Goal: Task Accomplishment & Management: Manage account settings

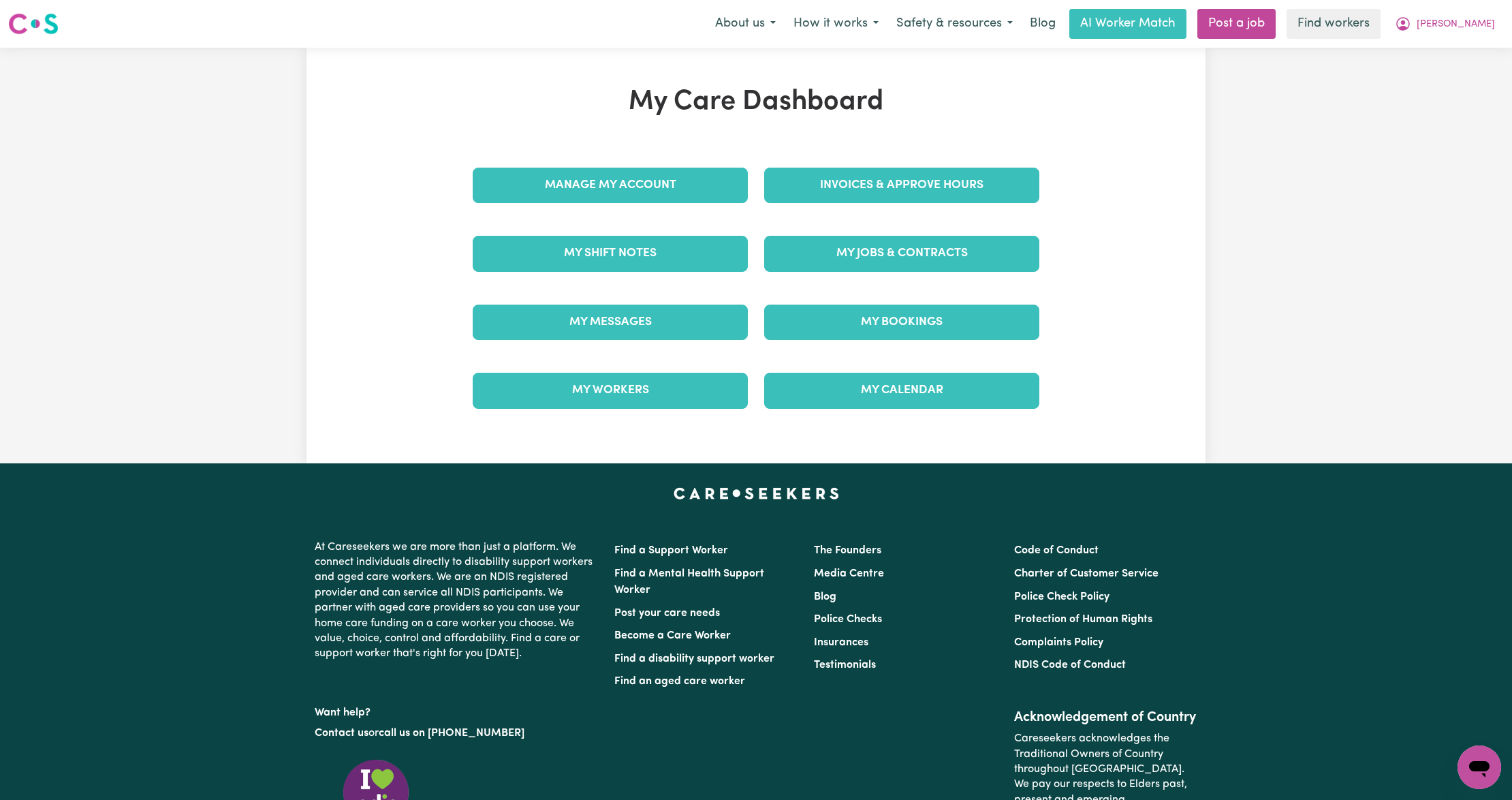
click at [853, 189] on link "Invoices & Approve Hours" at bounding box center [902, 185] width 275 height 35
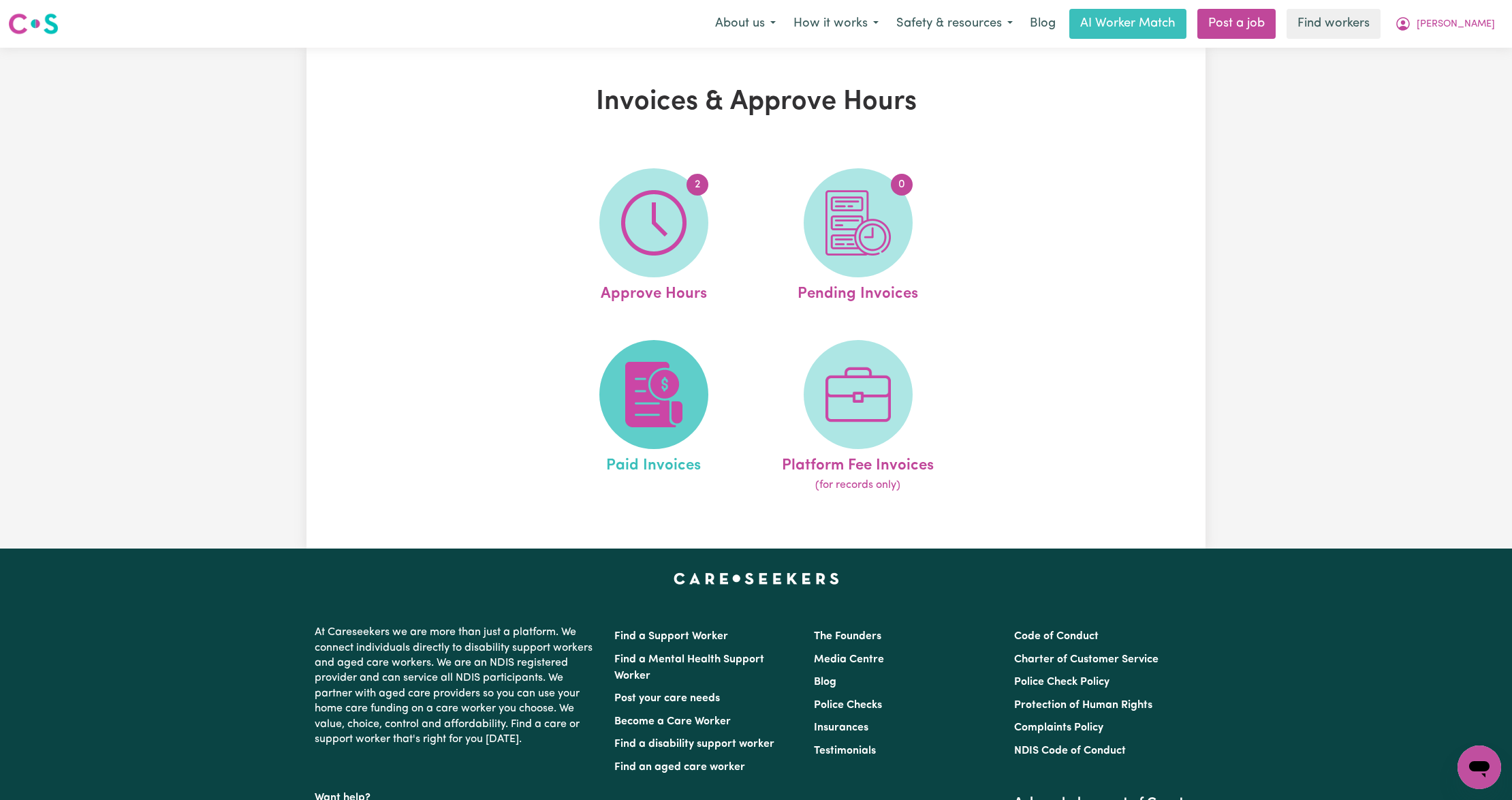
click at [641, 371] on img at bounding box center [654, 395] width 66 height 66
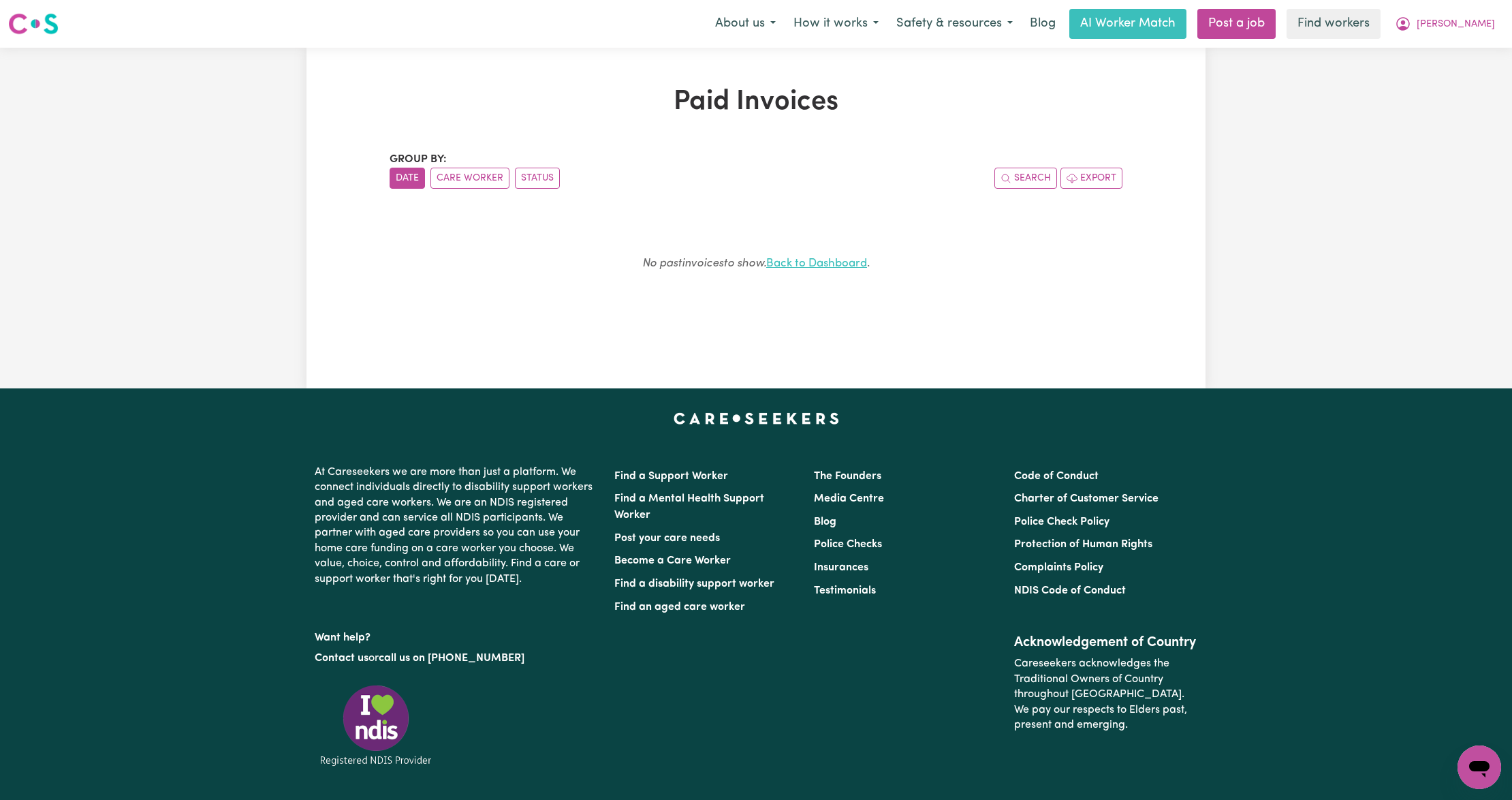
click at [828, 267] on link "Back to Dashboard" at bounding box center [817, 263] width 101 height 12
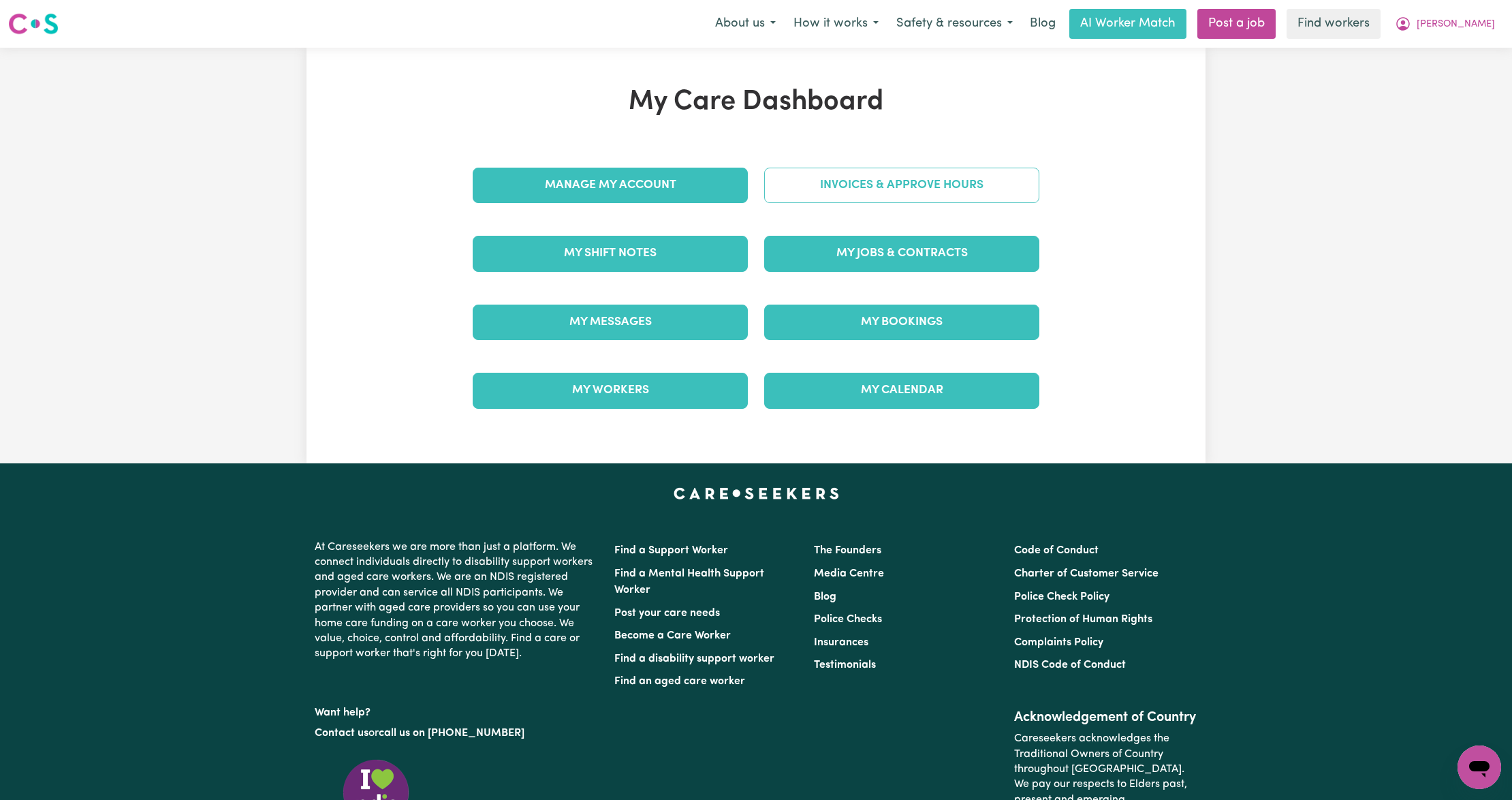
click at [842, 192] on link "Invoices & Approve Hours" at bounding box center [902, 185] width 275 height 35
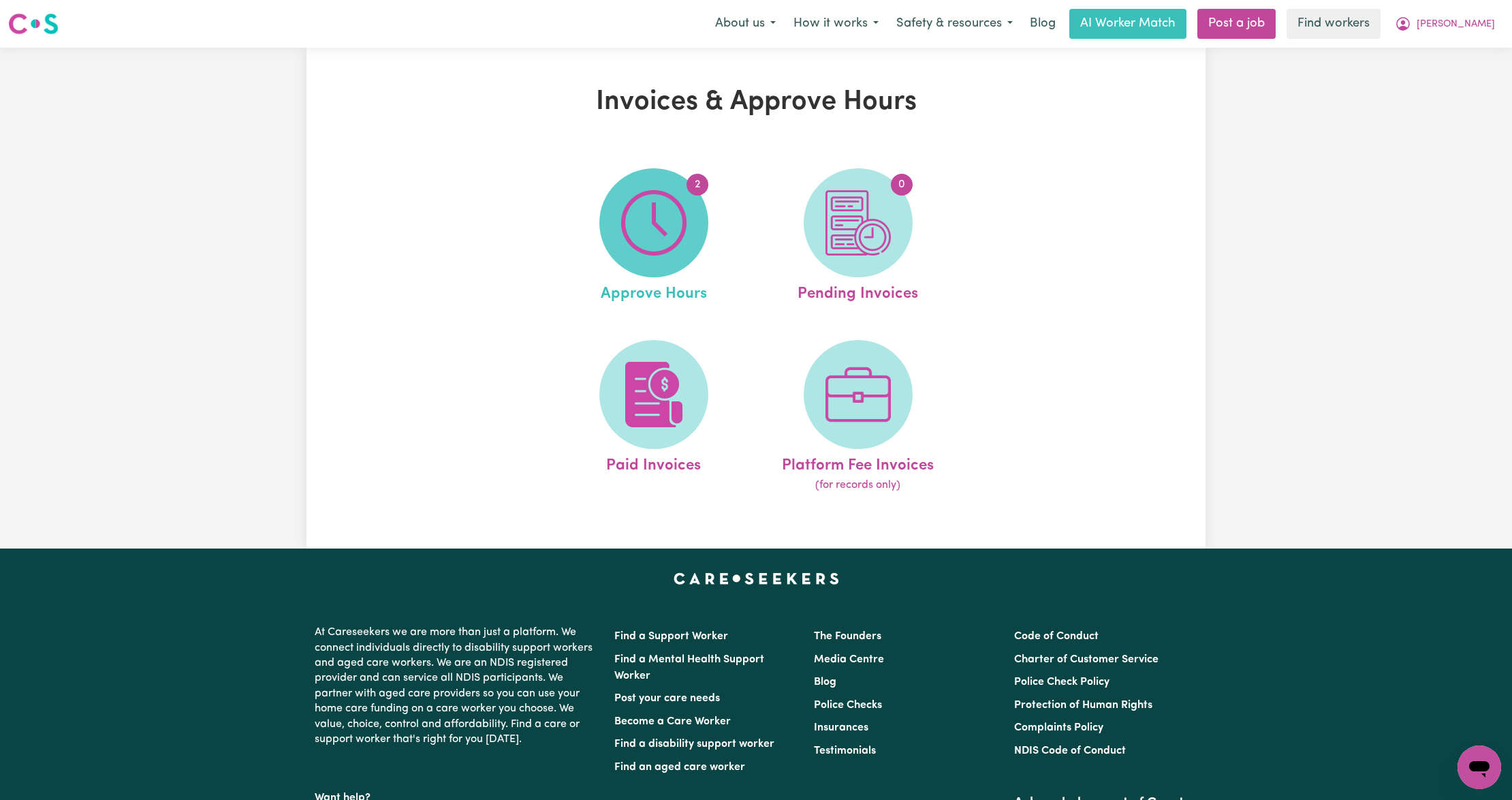
click at [665, 246] on img at bounding box center [654, 223] width 66 height 66
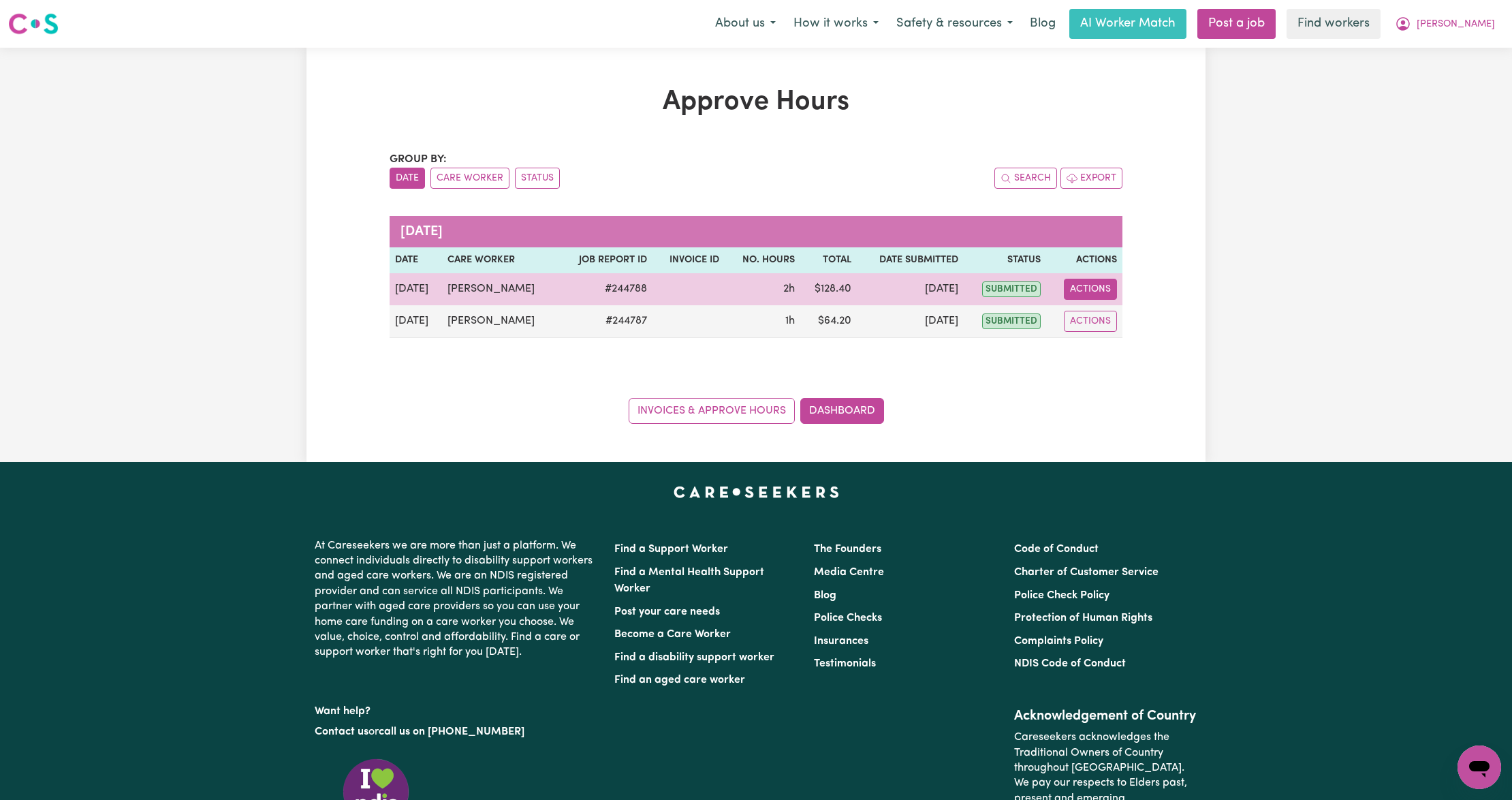
click at [1098, 289] on button "Actions" at bounding box center [1090, 288] width 53 height 21
click at [1103, 306] on div "View Job Report" at bounding box center [1126, 320] width 118 height 40
click at [1102, 314] on link "View Job Report" at bounding box center [1126, 320] width 116 height 27
select select "pm"
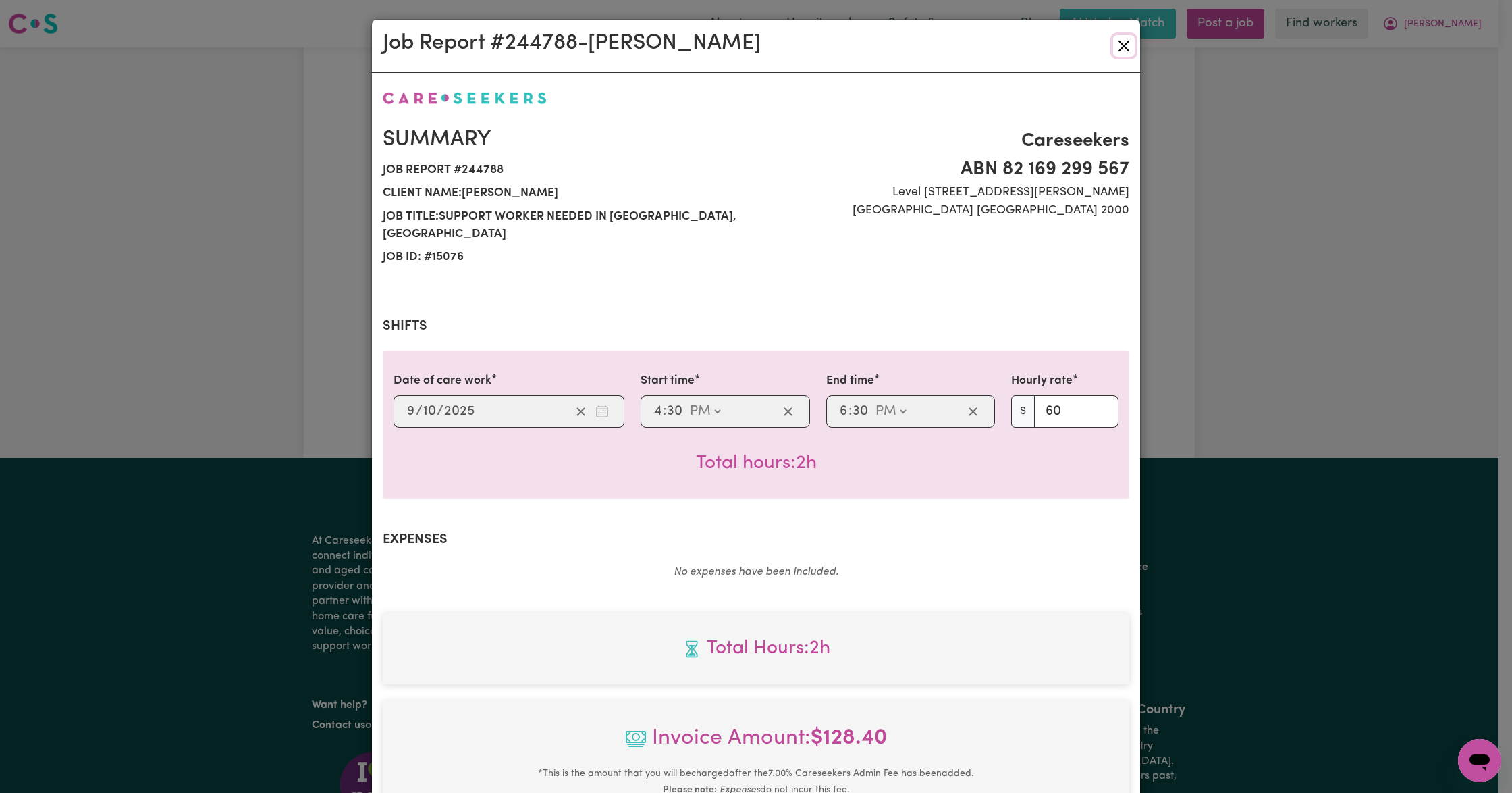
click at [1113, 48] on button "Close" at bounding box center [1124, 46] width 22 height 22
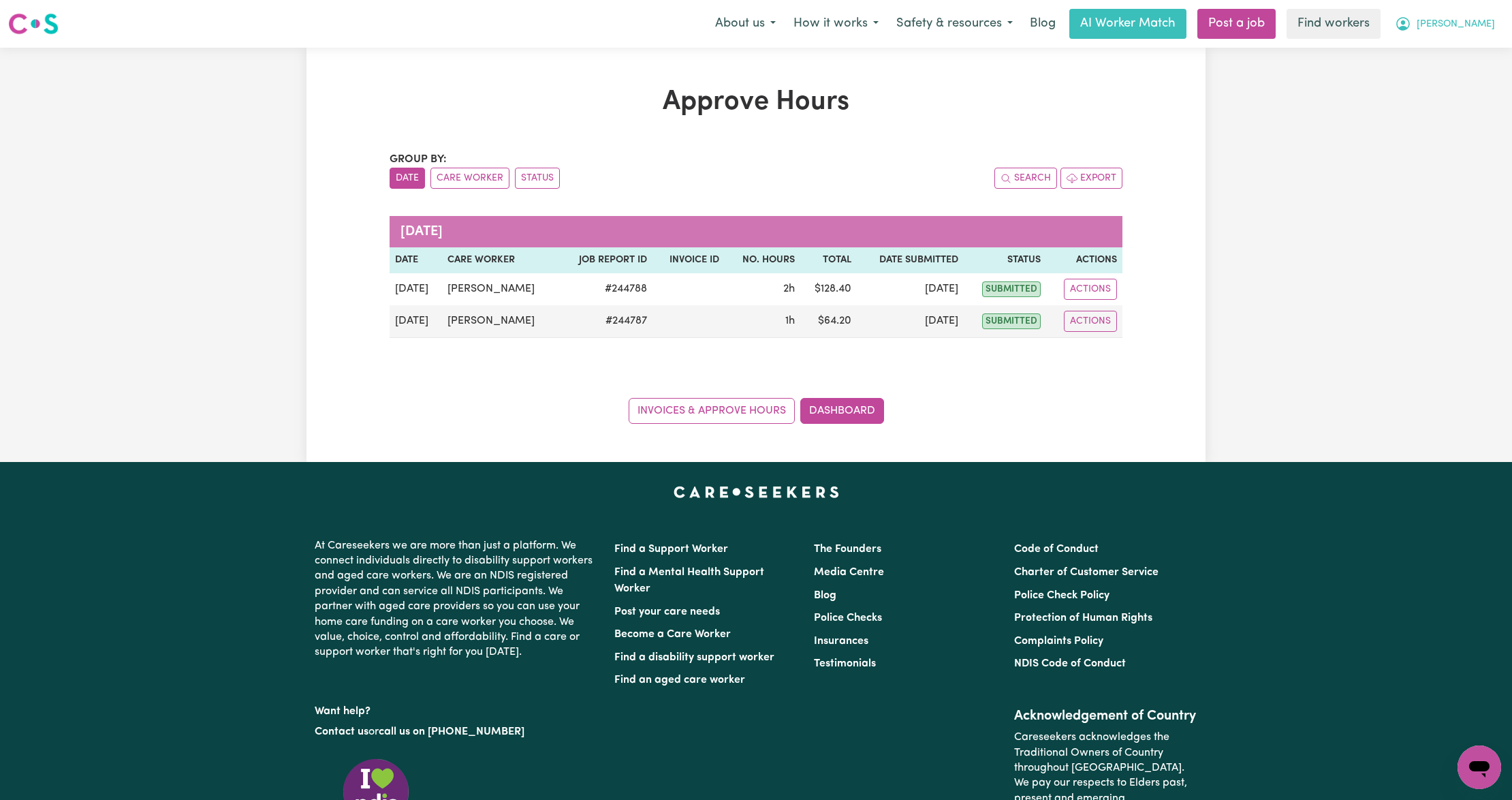
click at [1452, 12] on button "[PERSON_NAME]" at bounding box center [1445, 24] width 118 height 29
click at [1450, 51] on link "My Dashboard" at bounding box center [1449, 53] width 108 height 26
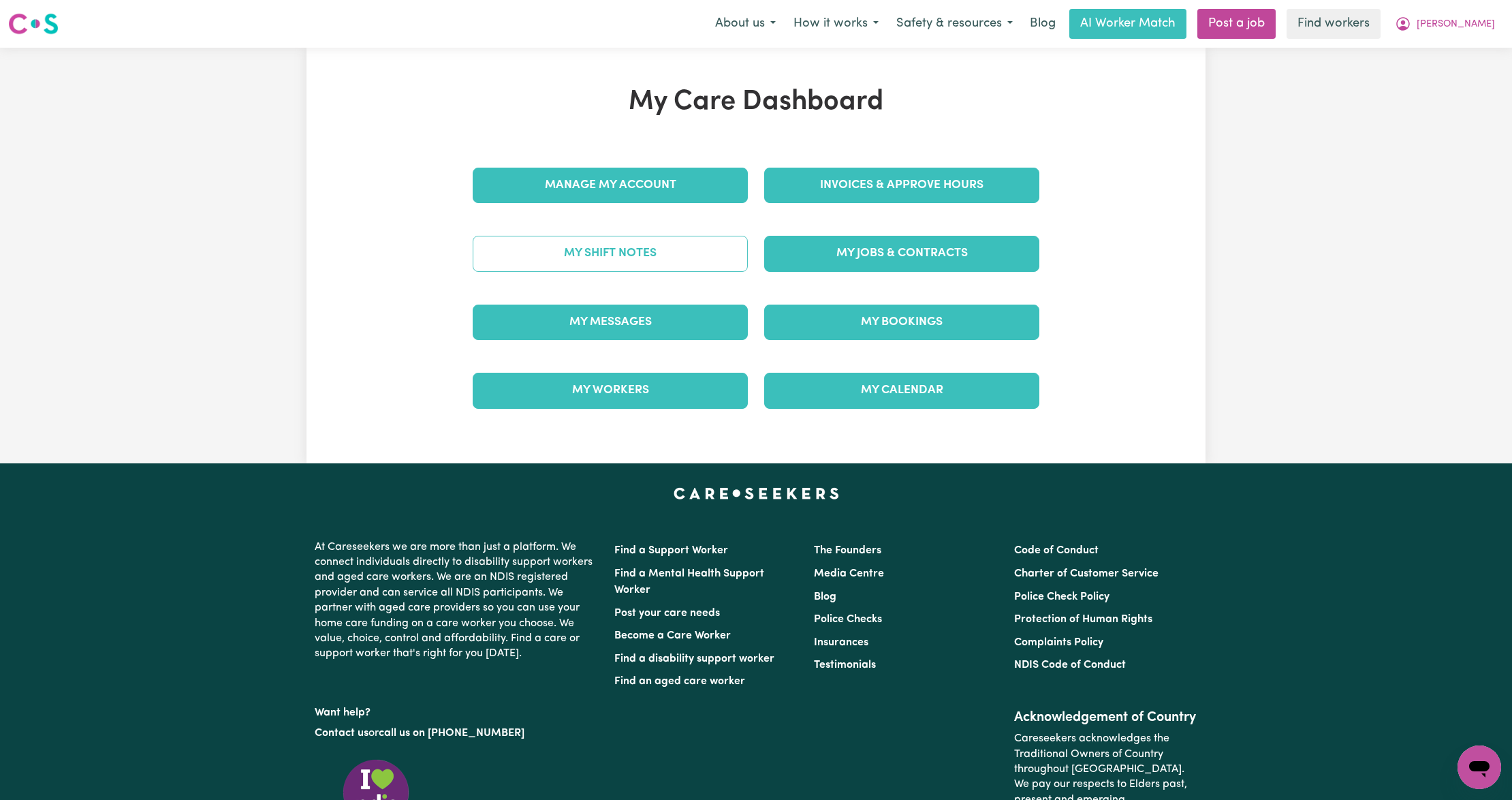
click at [644, 246] on link "My Shift Notes" at bounding box center [610, 254] width 275 height 35
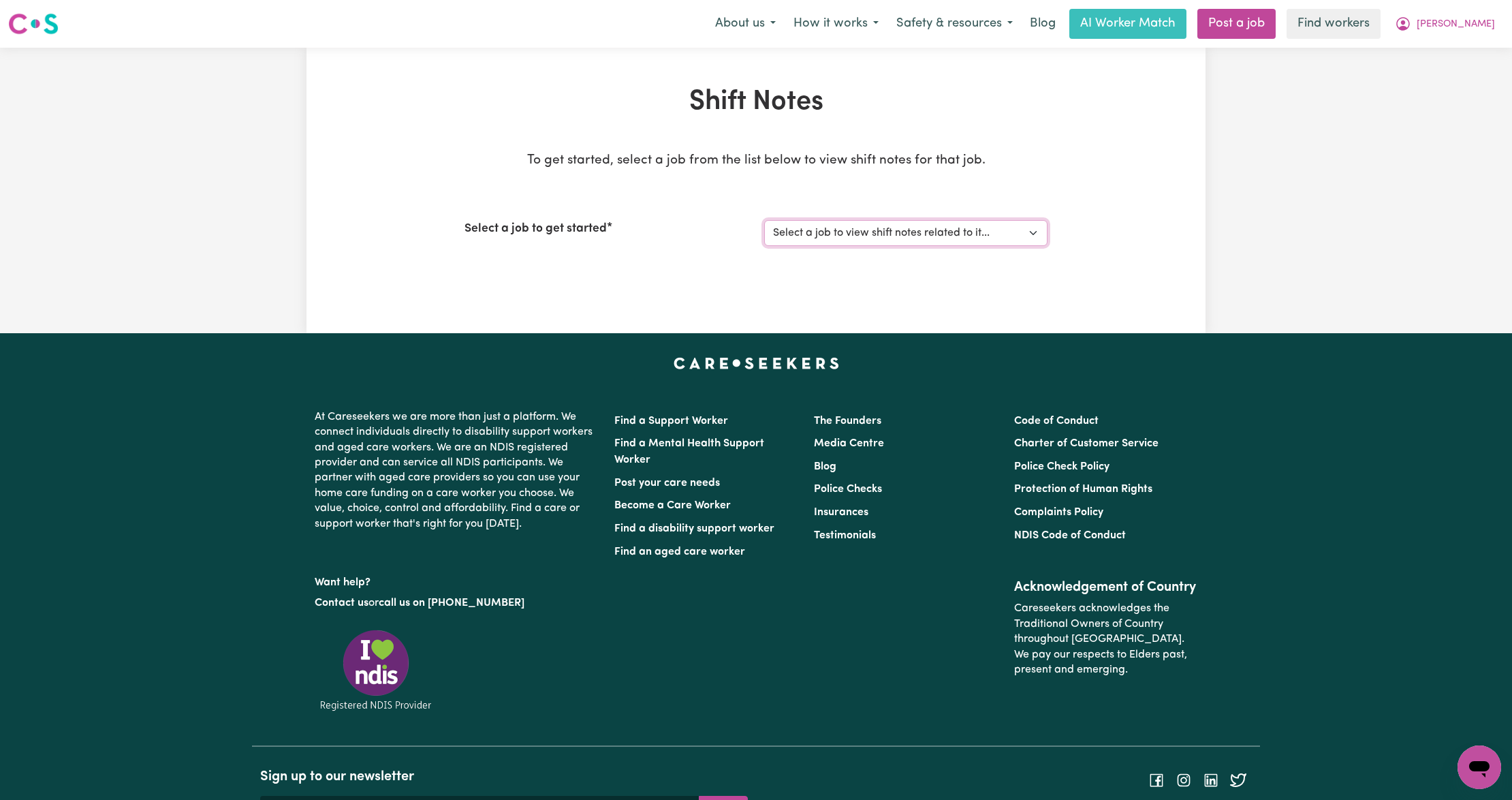
click at [1027, 227] on select "Select a job to view shift notes related to it... Support Worker Needed in [GEO…" at bounding box center [906, 233] width 283 height 26
select select "15076"
click at [764, 220] on select "Select a job to view shift notes related to it... Support Worker Needed in [GEO…" at bounding box center [906, 233] width 283 height 26
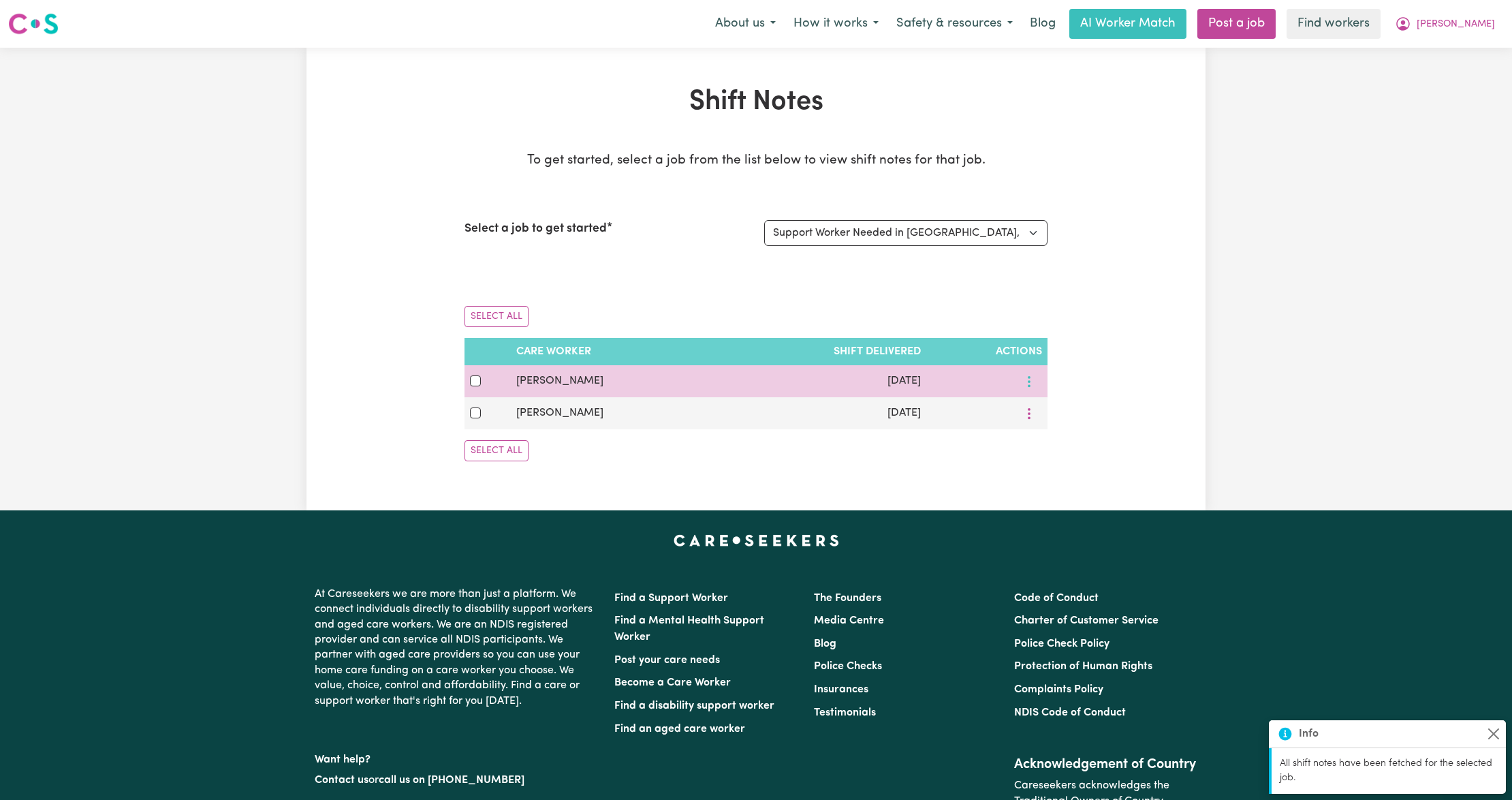
click at [1027, 382] on circle "More options" at bounding box center [1028, 381] width 3 height 3
click at [1054, 415] on span "View Shift Note" at bounding box center [1086, 413] width 74 height 11
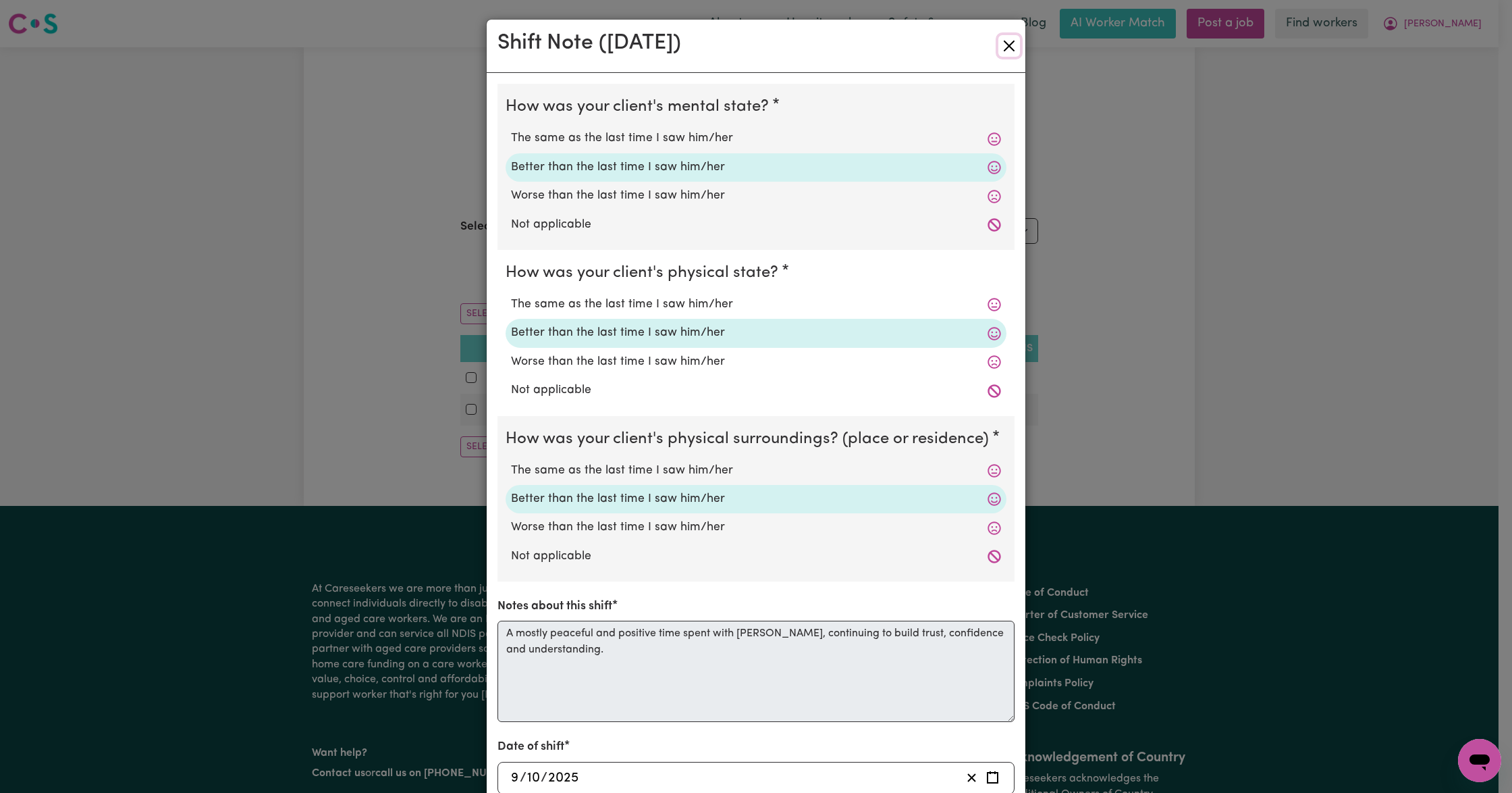
click at [998, 48] on button "Close" at bounding box center [1009, 46] width 22 height 22
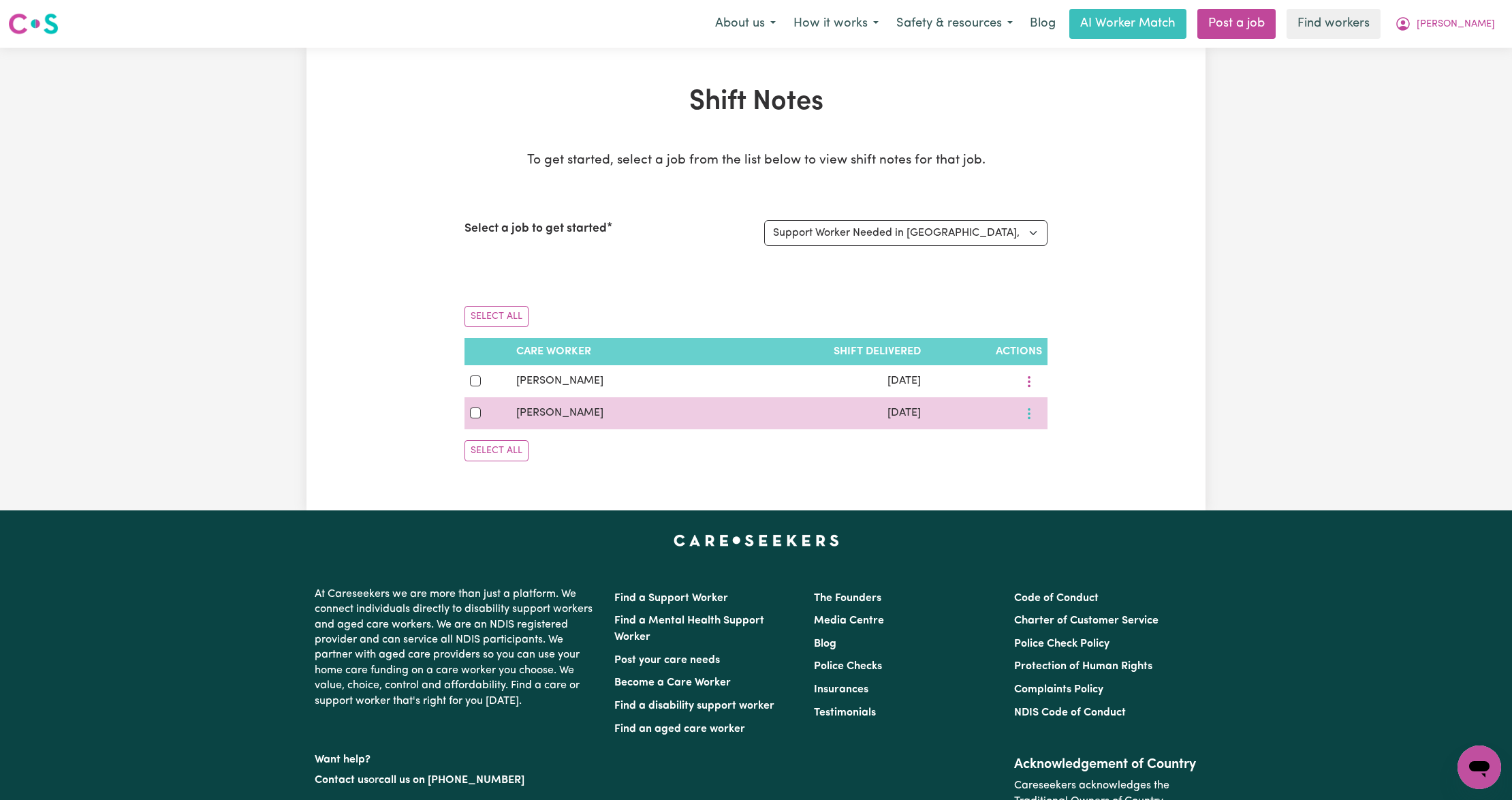
click at [1031, 416] on button "More options" at bounding box center [1028, 412] width 26 height 21
click at [1081, 449] on span "View Shift Note" at bounding box center [1086, 445] width 74 height 11
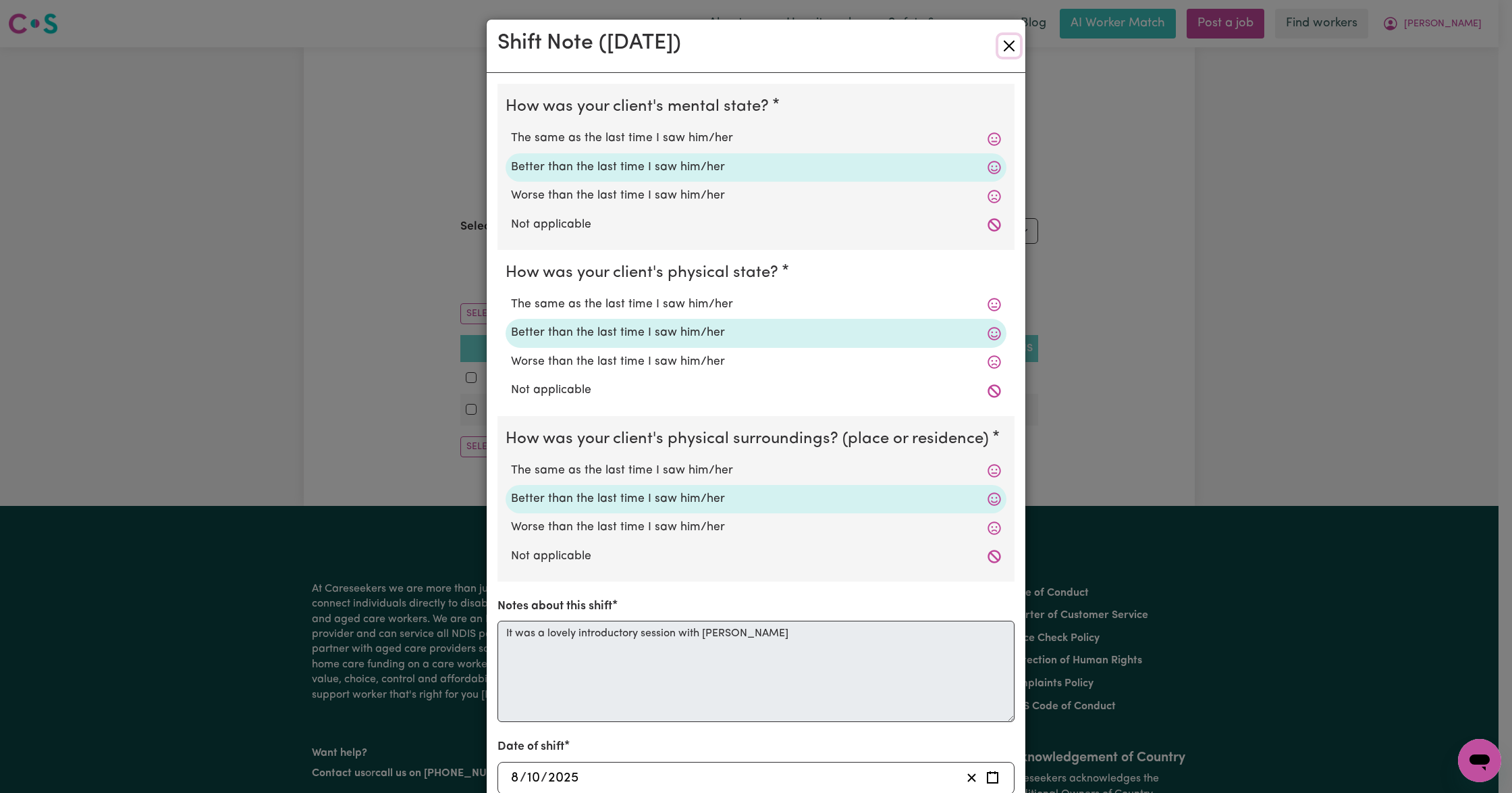
click at [1002, 48] on button "Close" at bounding box center [1009, 46] width 22 height 22
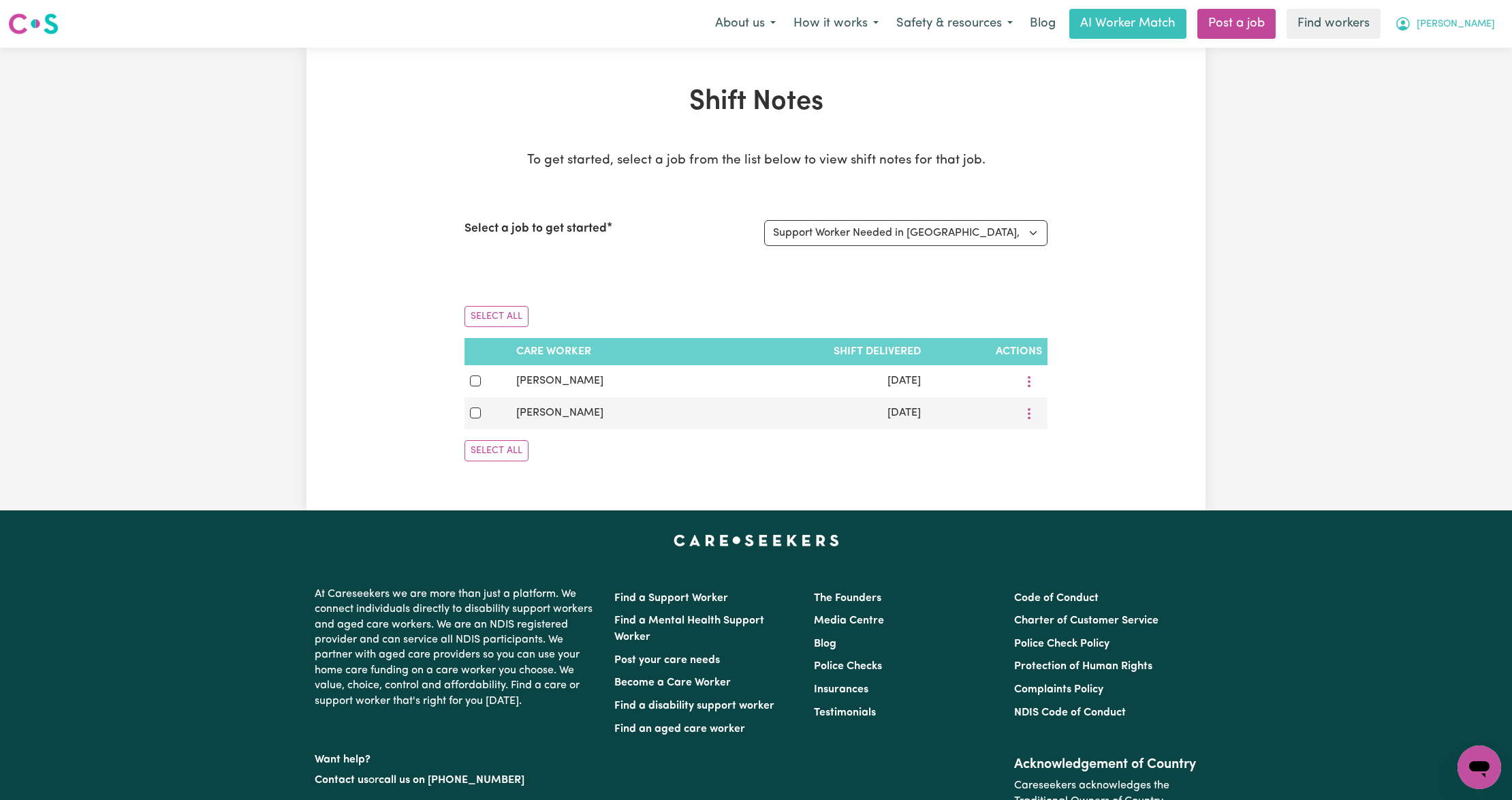
click at [1475, 32] on span "[PERSON_NAME]" at bounding box center [1456, 24] width 78 height 15
click at [1455, 56] on link "My Dashboard" at bounding box center [1449, 53] width 108 height 26
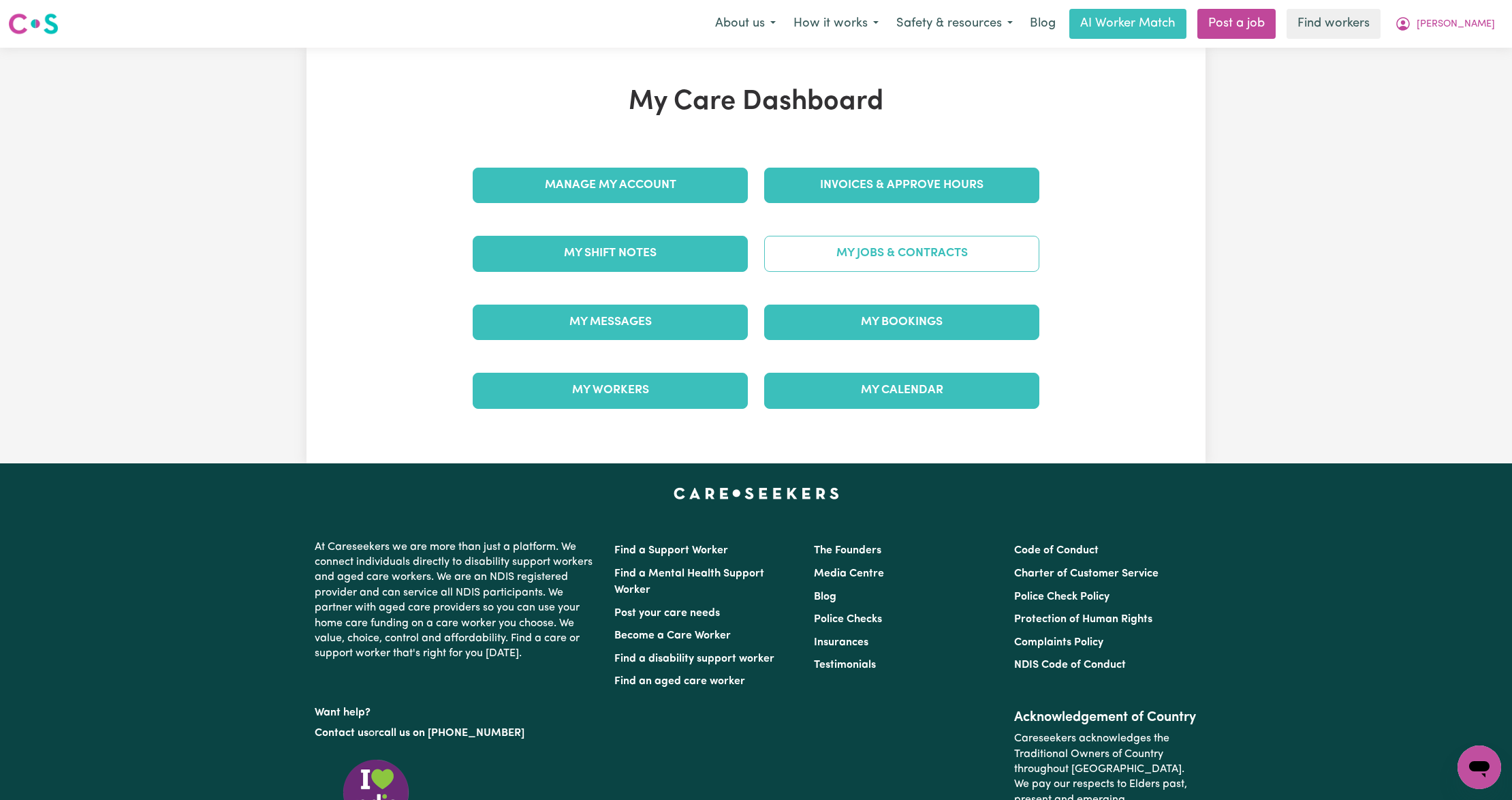
click at [869, 260] on link "My Jobs & Contracts" at bounding box center [902, 254] width 275 height 35
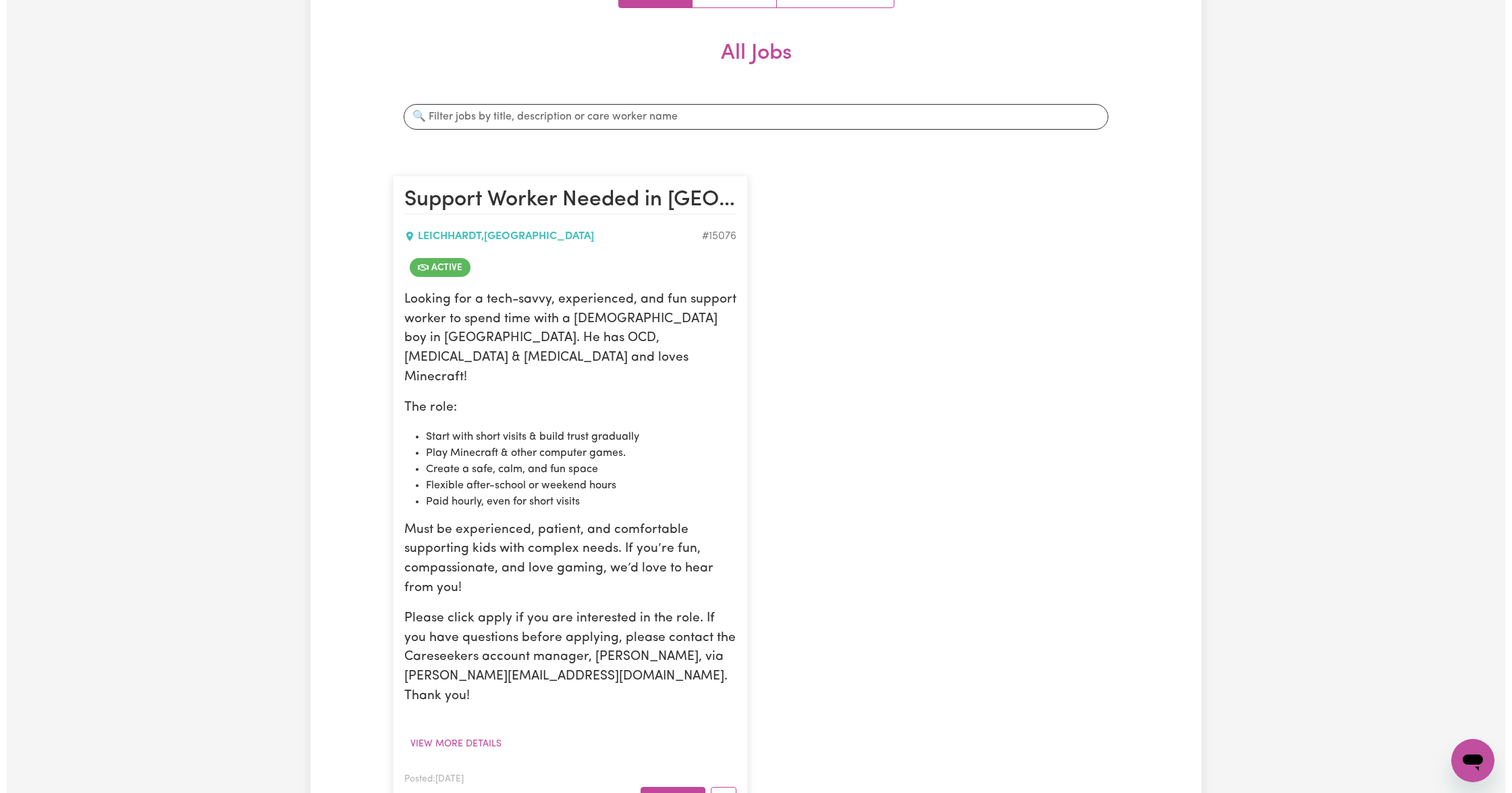
scroll to position [360, 0]
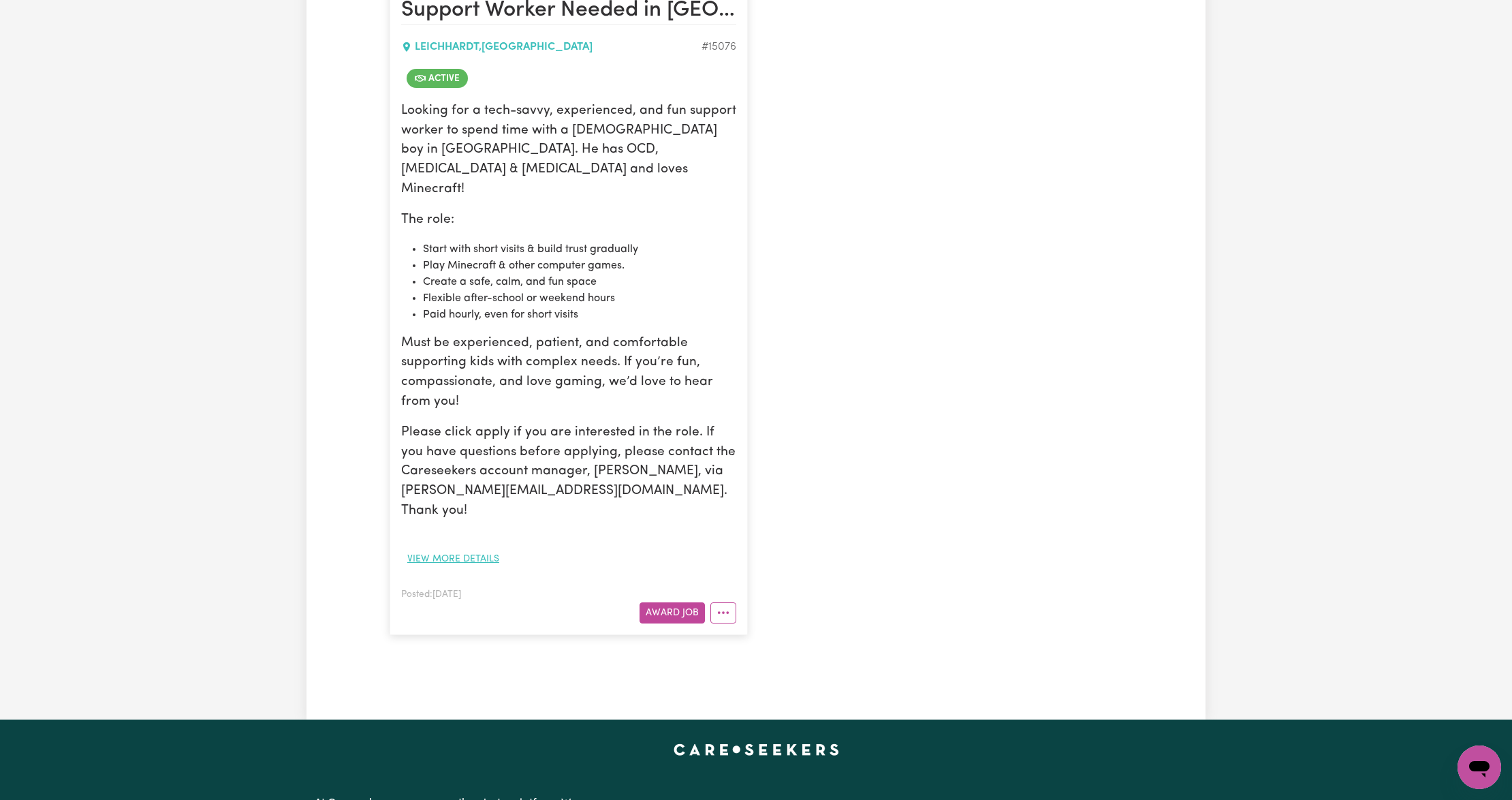
click at [458, 548] on button "View more details" at bounding box center [453, 558] width 105 height 21
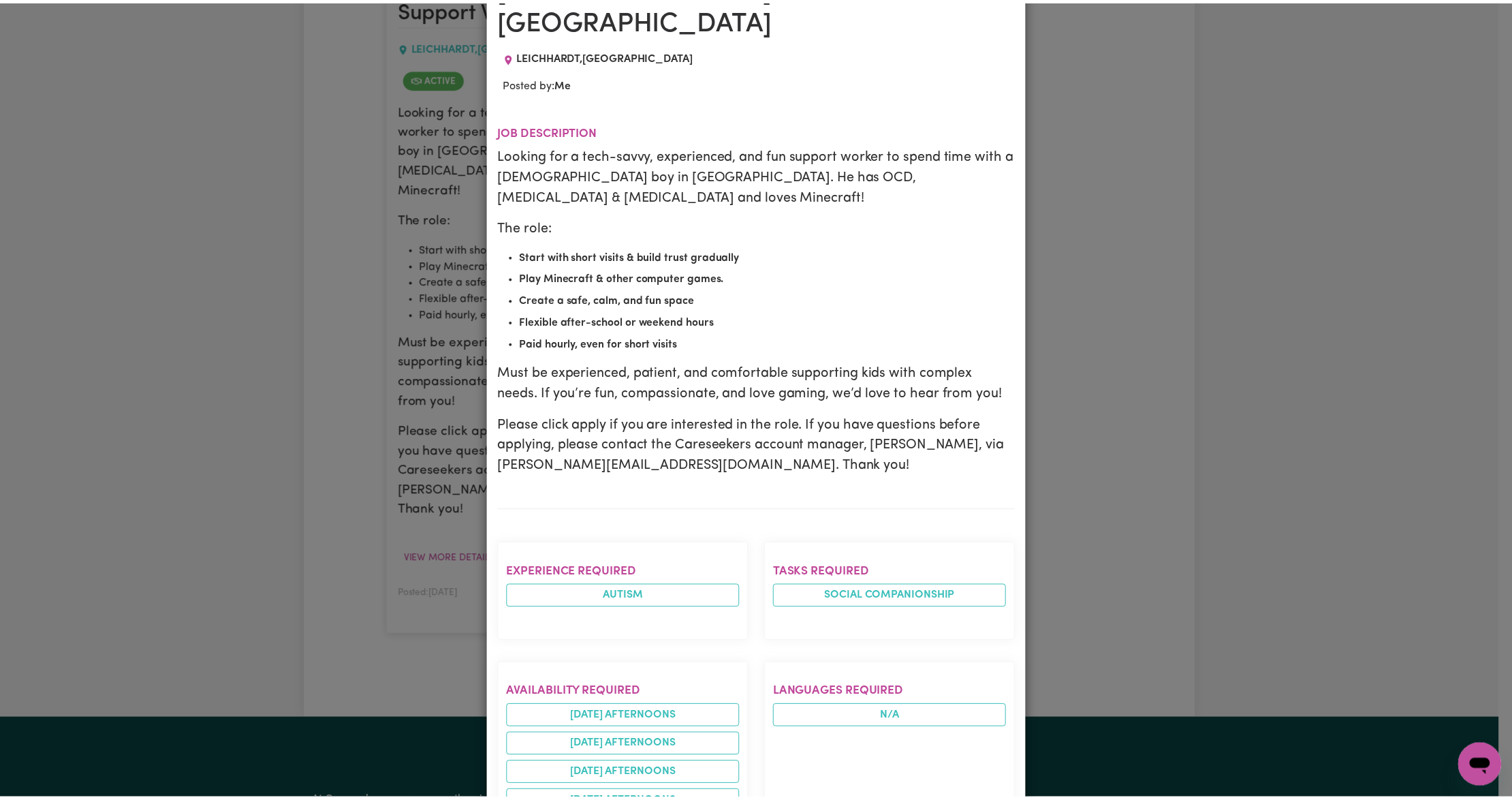
scroll to position [0, 0]
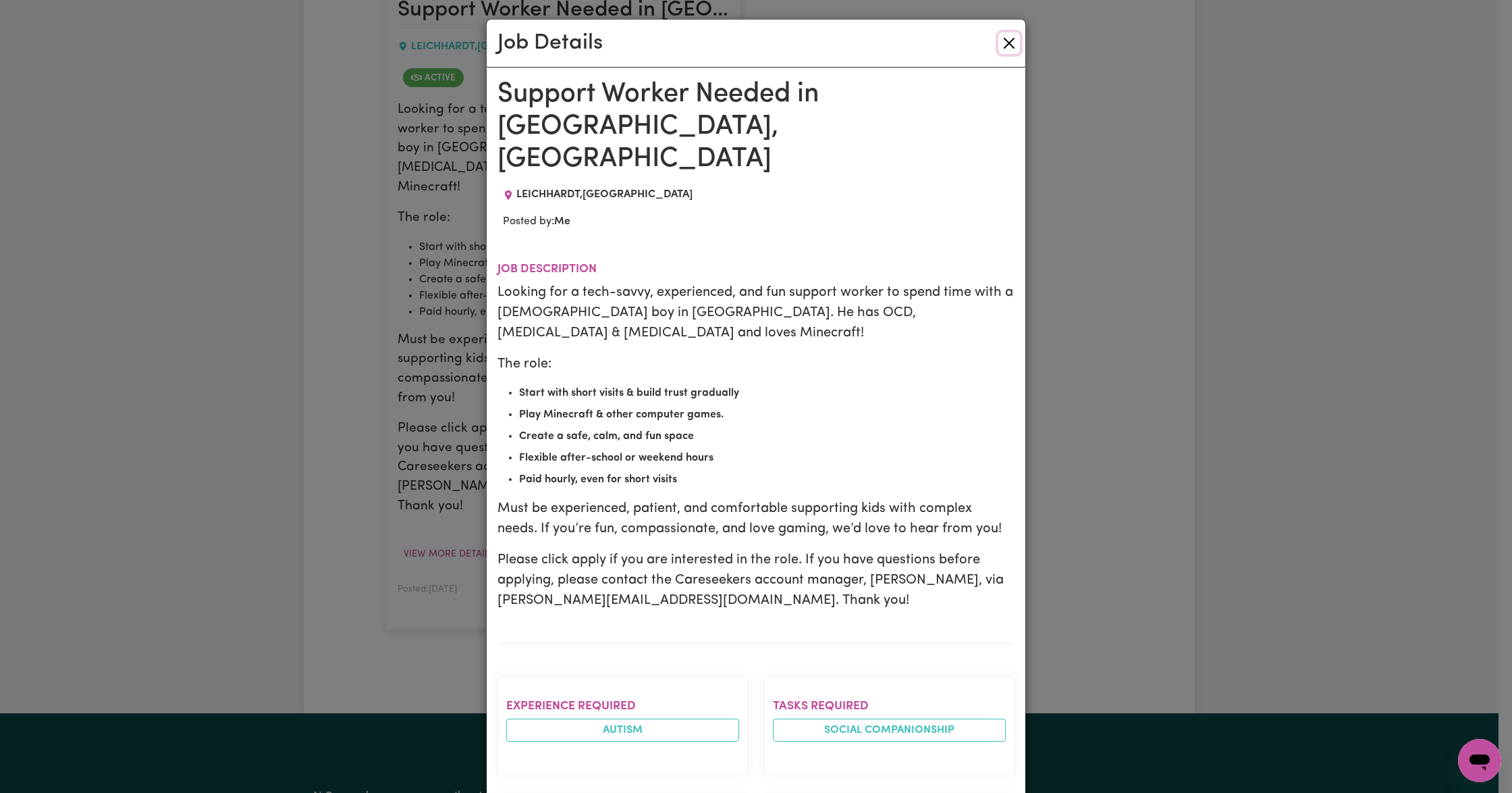
click at [1004, 44] on button "Close" at bounding box center [1009, 43] width 22 height 22
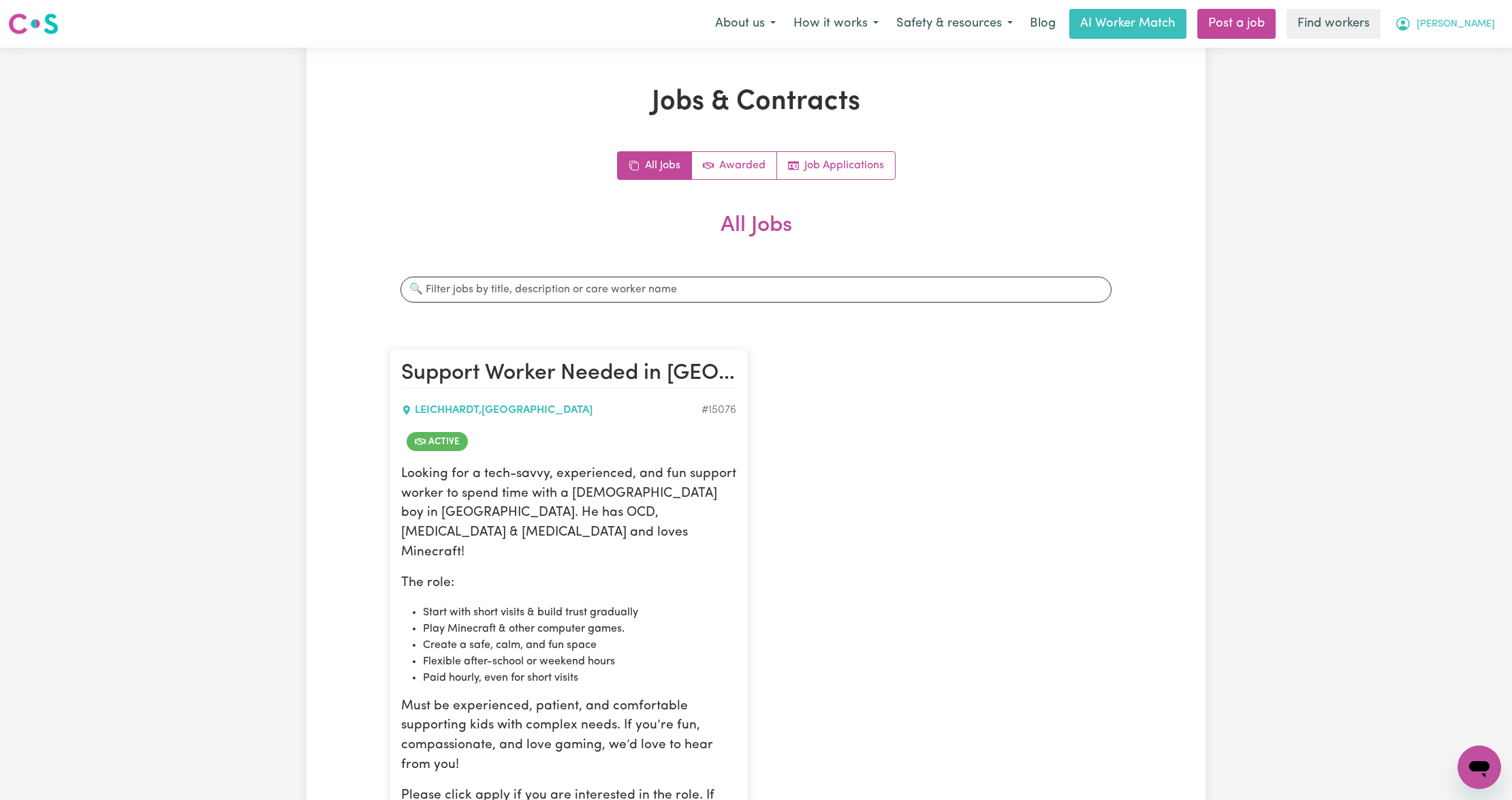
drag, startPoint x: 1491, startPoint y: 28, endPoint x: 1477, endPoint y: 36, distance: 16.1
click at [1491, 28] on span "[PERSON_NAME]" at bounding box center [1456, 24] width 78 height 15
click at [1472, 68] on link "Logout" at bounding box center [1449, 78] width 108 height 26
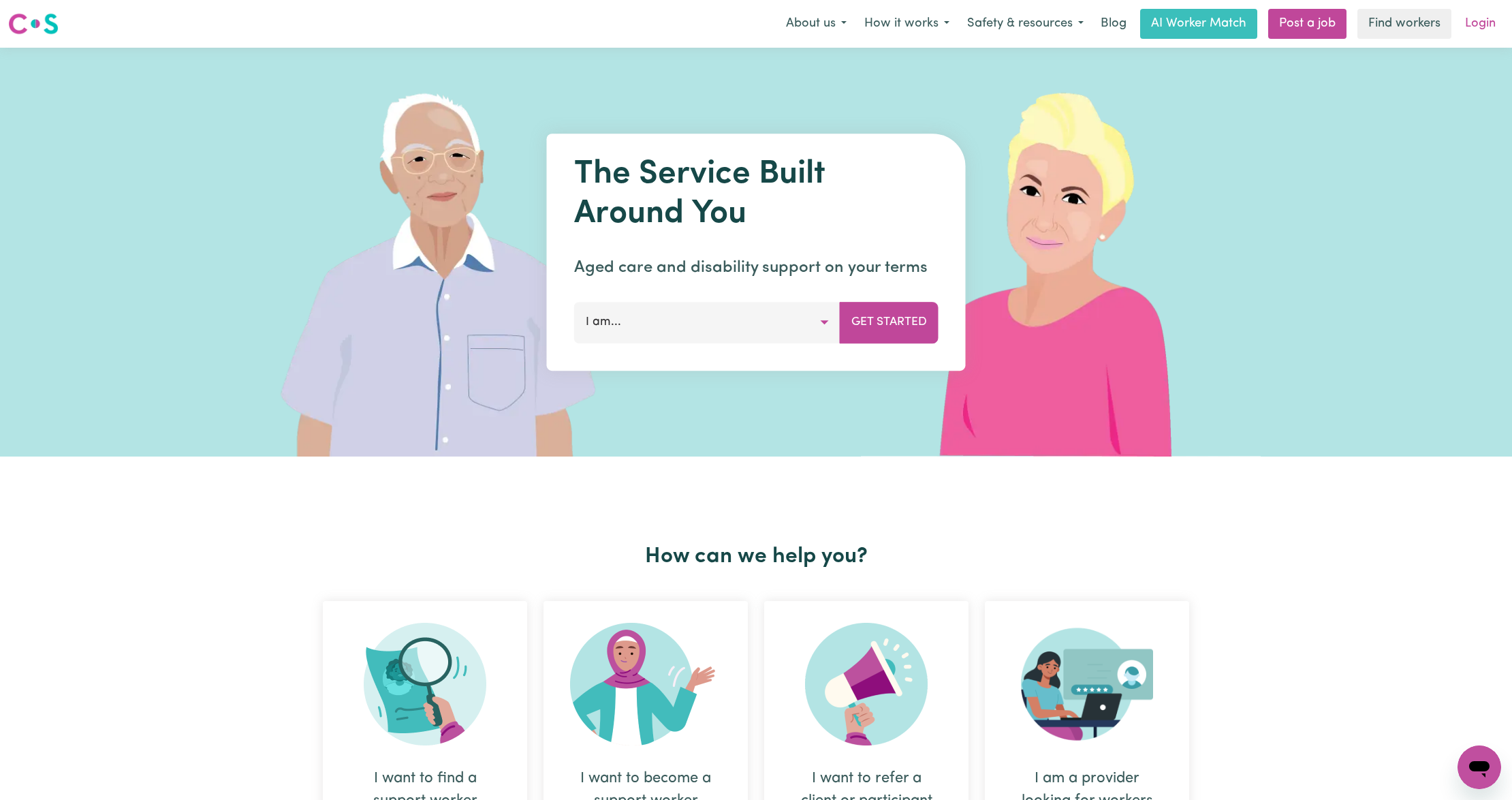
click at [1483, 25] on link "Login" at bounding box center [1480, 24] width 47 height 30
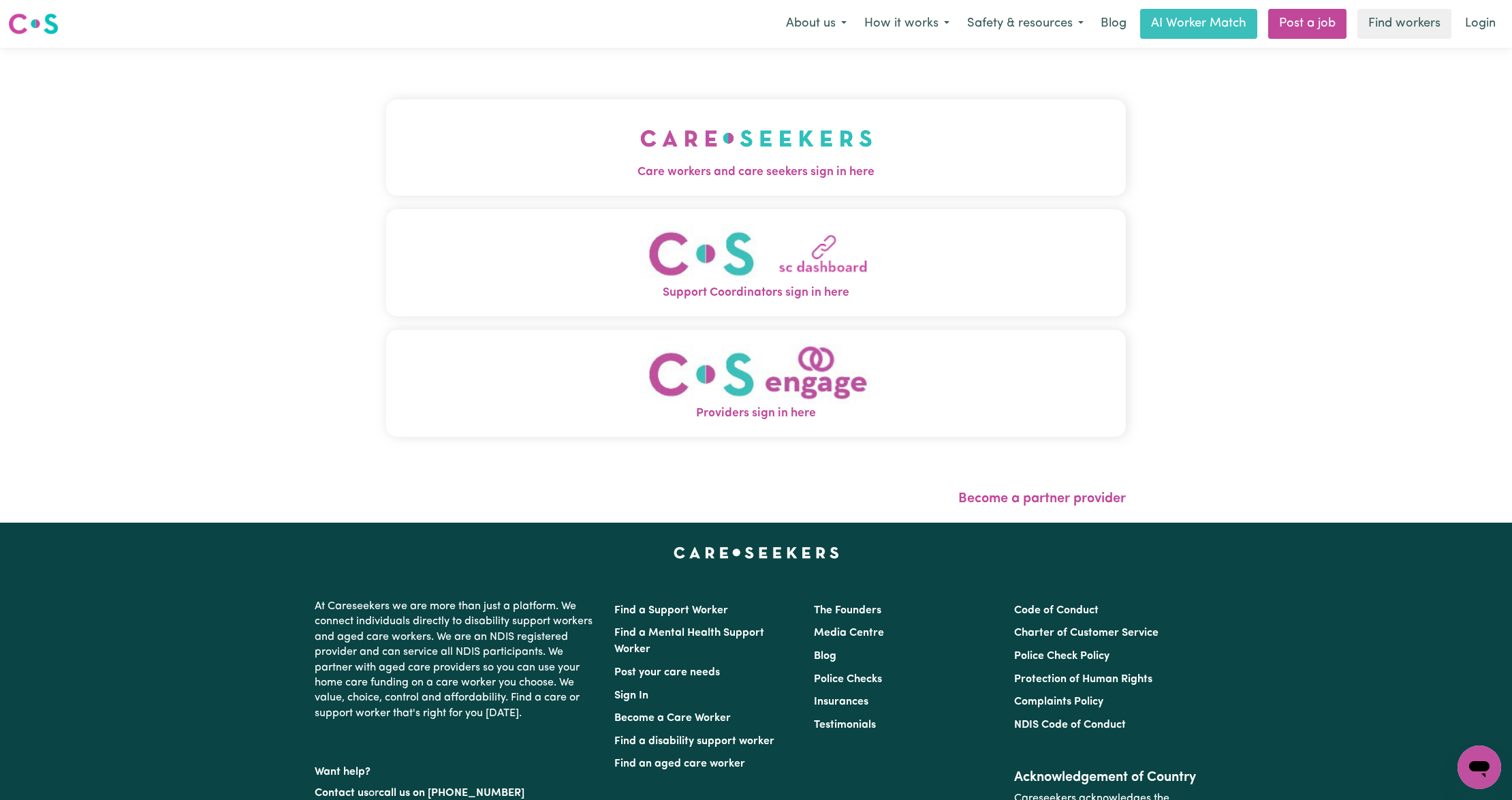
click at [494, 162] on button "Care workers and care seekers sign in here" at bounding box center [755, 147] width 739 height 95
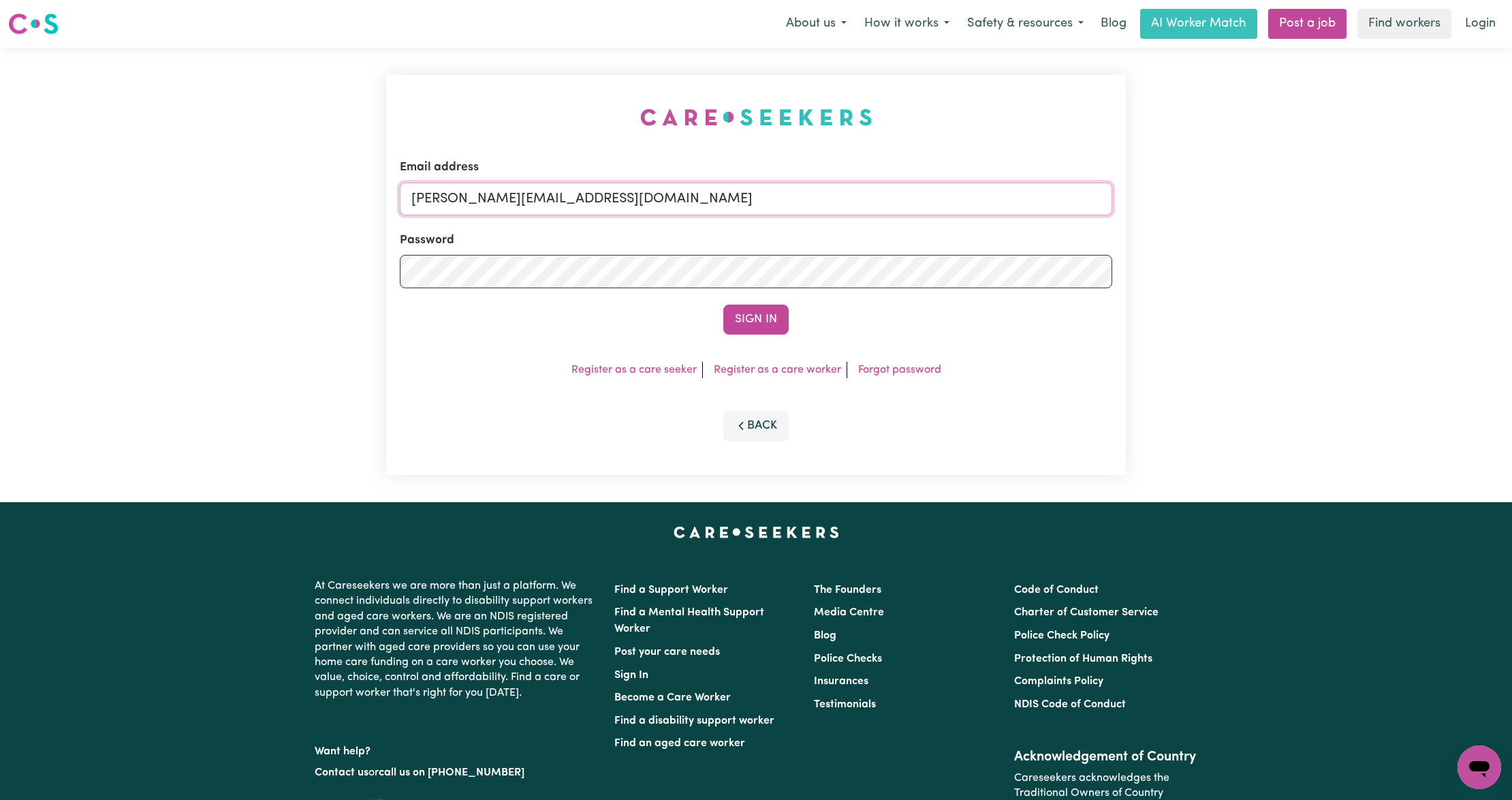
click at [530, 195] on input "[PERSON_NAME][EMAIL_ADDRESS][DOMAIN_NAME]" at bounding box center [755, 199] width 712 height 33
drag, startPoint x: 484, startPoint y: 201, endPoint x: 847, endPoint y: 246, distance: 365.8
click at [847, 246] on form "Email address [EMAIL_ADDRESS][PERSON_NAME][DOMAIN_NAME] Password Sign In" at bounding box center [755, 246] width 712 height 175
type input "[EMAIL_ADDRESS][PERSON_NAME][PERSON_NAME][DOMAIN_NAME]"
click at [744, 330] on button "Sign In" at bounding box center [756, 319] width 66 height 30
